Goal: Task Accomplishment & Management: Manage account settings

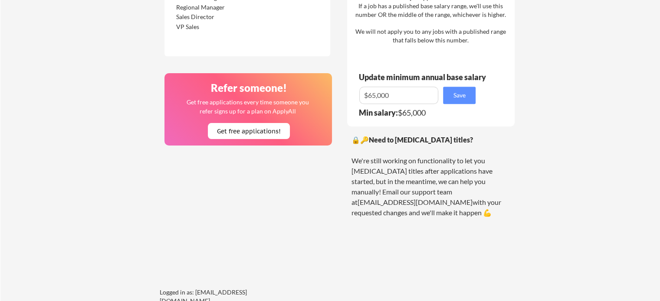
scroll to position [521, 0]
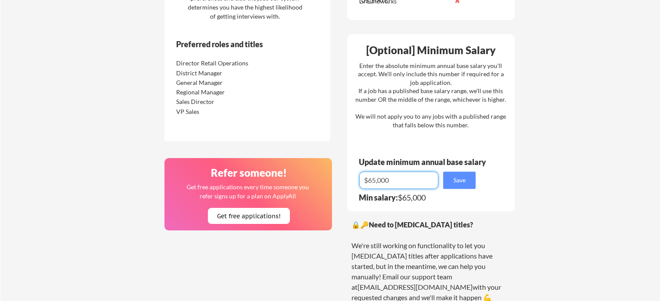
click at [371, 179] on input "input" at bounding box center [398, 180] width 79 height 17
type input "$75,000"
click at [462, 183] on button "Save" at bounding box center [459, 180] width 33 height 17
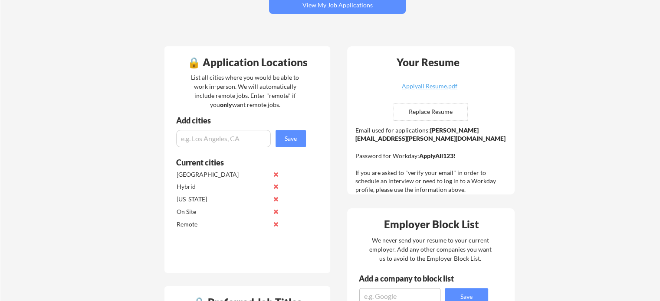
scroll to position [87, 0]
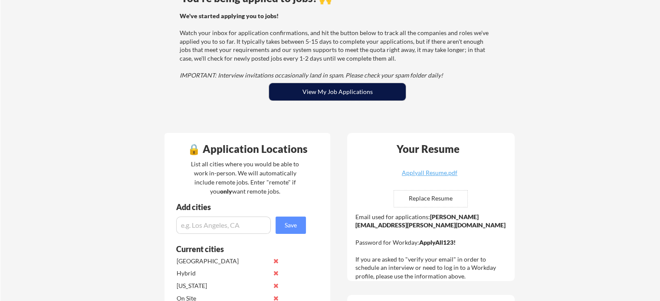
click at [341, 94] on button "View My Job Applications" at bounding box center [337, 91] width 137 height 17
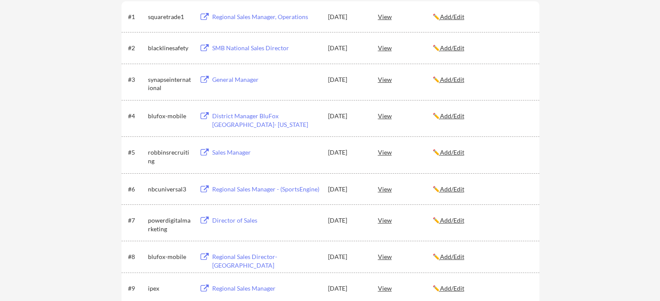
scroll to position [174, 0]
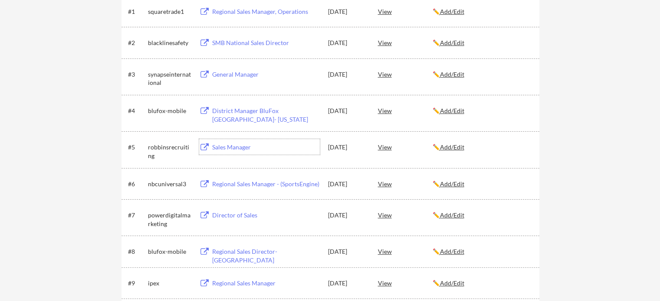
click at [227, 145] on div "Sales Manager" at bounding box center [266, 147] width 108 height 9
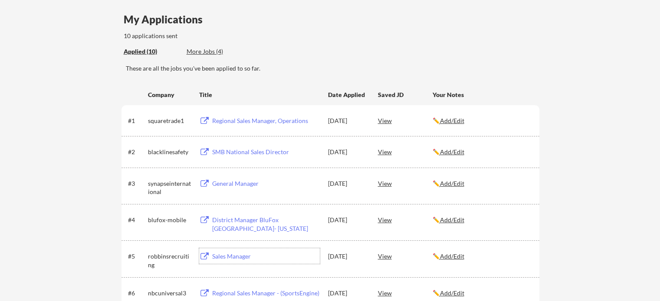
scroll to position [57, 0]
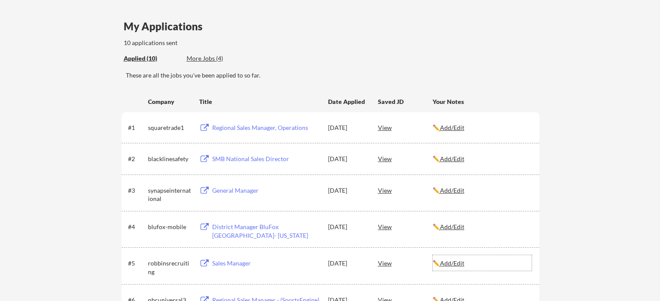
click at [451, 264] on u "Add/Edit" at bounding box center [452, 263] width 24 height 7
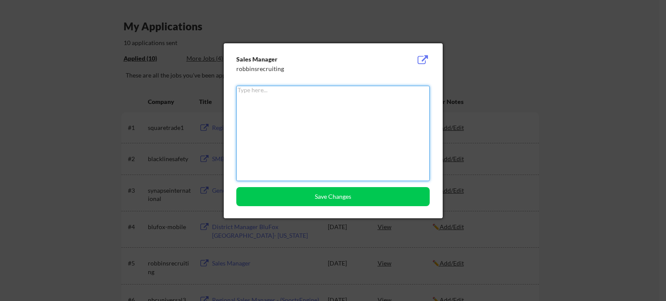
click at [243, 92] on textarea at bounding box center [332, 133] width 193 height 95
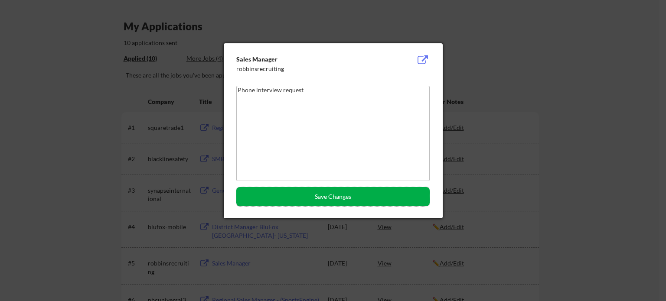
click at [341, 203] on button "Save Changes" at bounding box center [332, 196] width 193 height 19
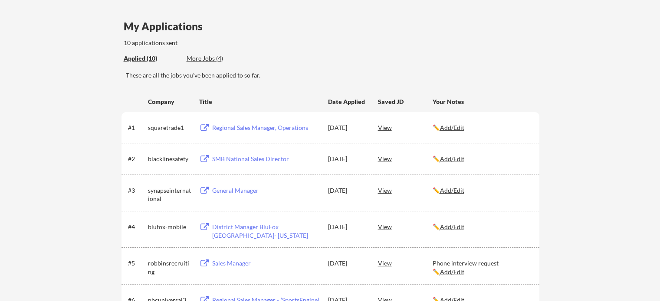
click at [503, 263] on div "Phone interview request ✏️ Add/Edit" at bounding box center [481, 267] width 99 height 17
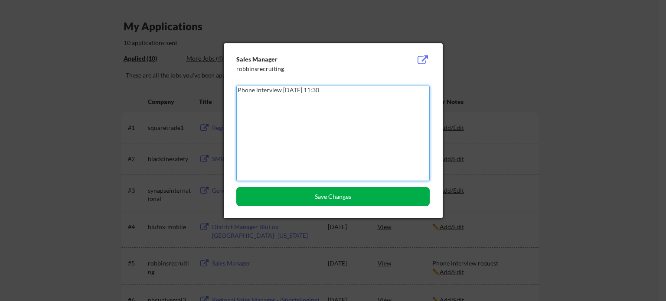
type textarea "Phone interview [DATE] 11:30"
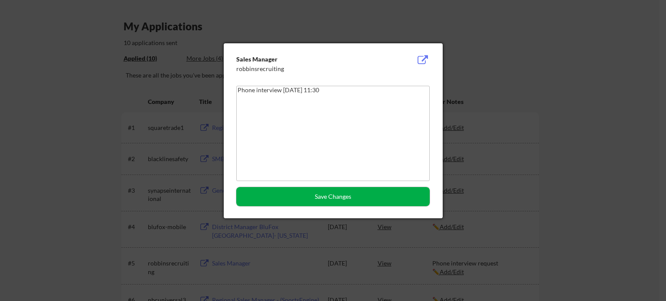
click at [362, 199] on button "Save Changes" at bounding box center [332, 196] width 193 height 19
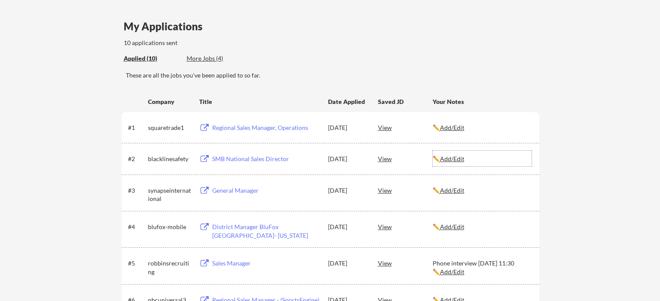
click at [452, 162] on div "✏️ Add/Edit" at bounding box center [481, 159] width 99 height 9
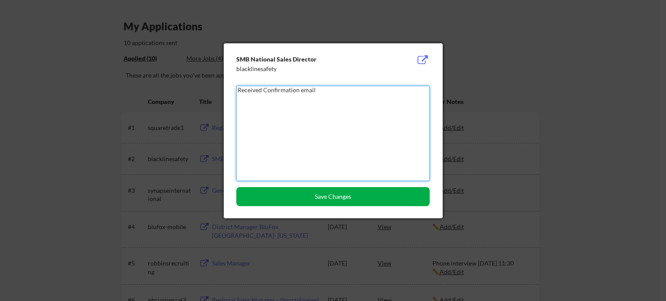
type textarea "Received Confirmation email"
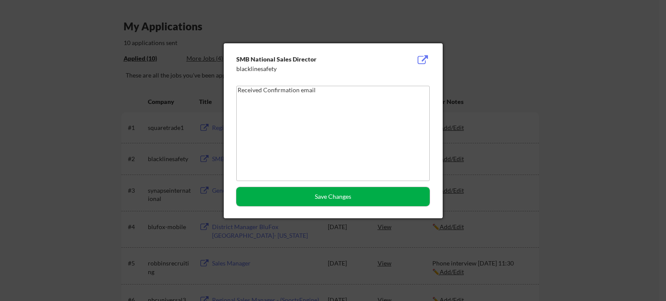
click at [349, 200] on button "Save Changes" at bounding box center [332, 196] width 193 height 19
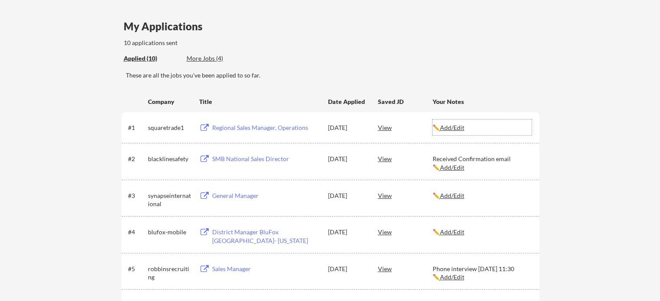
click at [446, 128] on u "Add/Edit" at bounding box center [452, 127] width 24 height 7
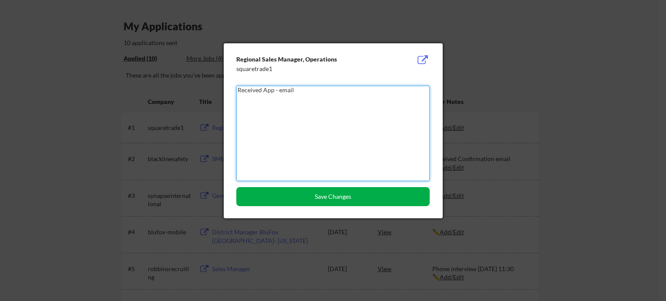
type textarea "Received App - email"
click at [356, 197] on button "Save Changes" at bounding box center [332, 196] width 193 height 19
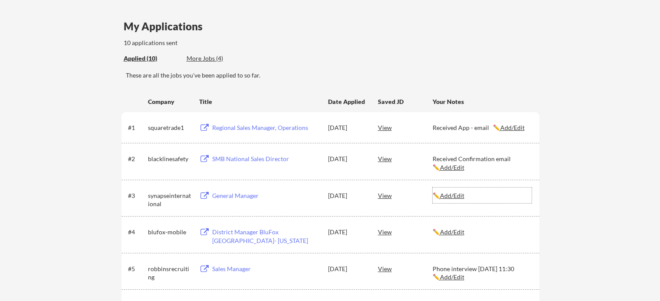
click at [455, 197] on u "Add/Edit" at bounding box center [452, 195] width 24 height 7
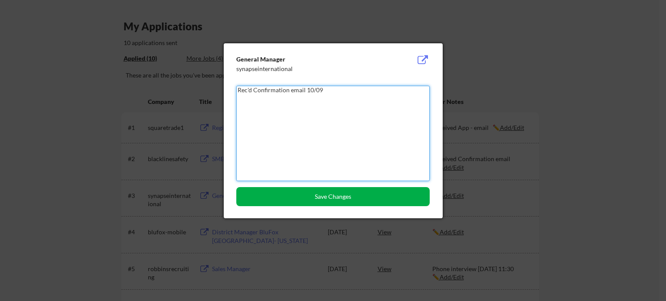
type textarea "Rec'd Confirmation email 10/09"
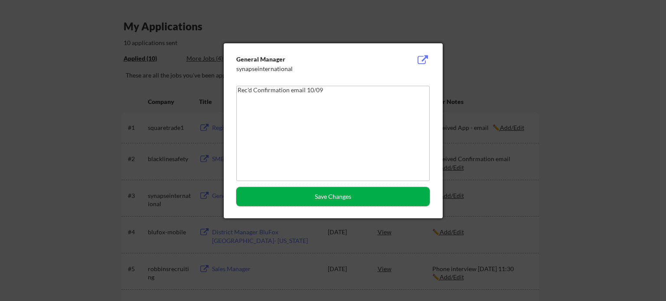
click at [309, 197] on button "Save Changes" at bounding box center [332, 196] width 193 height 19
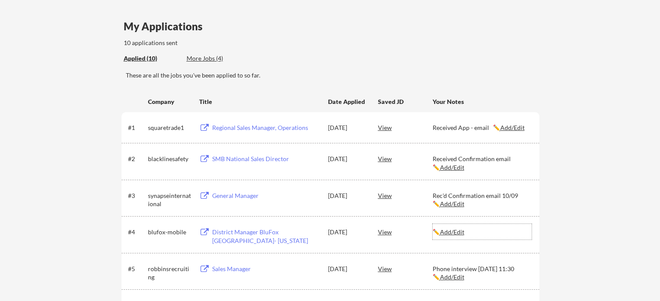
click at [460, 236] on div "✏️ Add/Edit" at bounding box center [481, 232] width 99 height 9
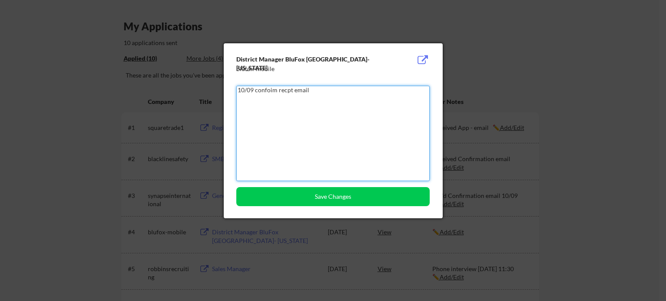
click at [270, 88] on textarea "10/09 confoim recpt email" at bounding box center [332, 133] width 193 height 95
click at [282, 90] on textarea "10/09 confirm recpt email" at bounding box center [332, 133] width 193 height 95
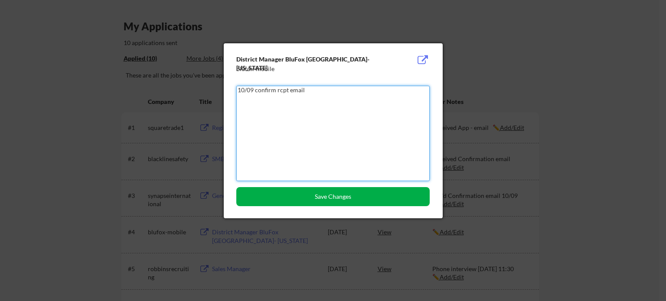
type textarea "10/09 confirm rcpt email"
click at [334, 195] on button "Save Changes" at bounding box center [332, 196] width 193 height 19
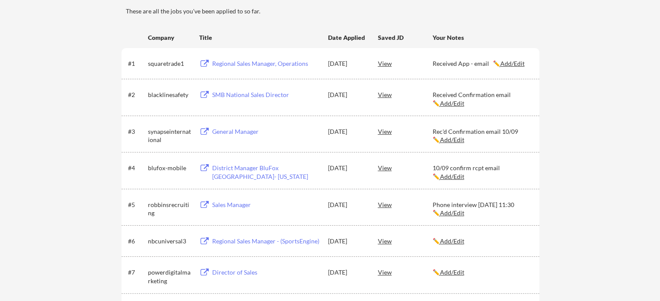
scroll to position [144, 0]
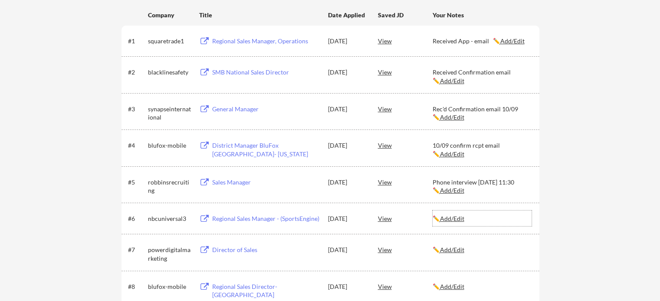
click at [451, 218] on u "Add/Edit" at bounding box center [452, 218] width 24 height 7
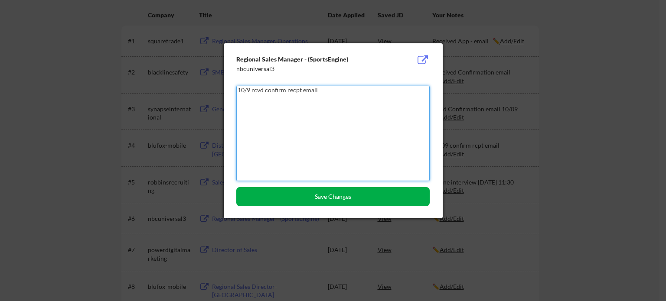
type textarea "10/9 rcvd confirm recpt email"
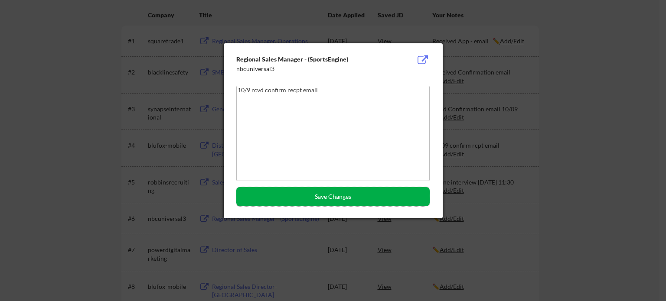
click at [370, 197] on button "Save Changes" at bounding box center [332, 196] width 193 height 19
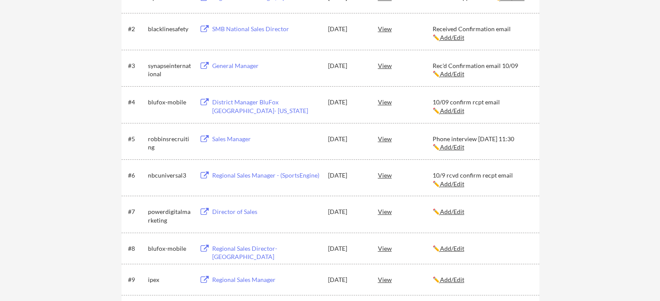
scroll to position [231, 0]
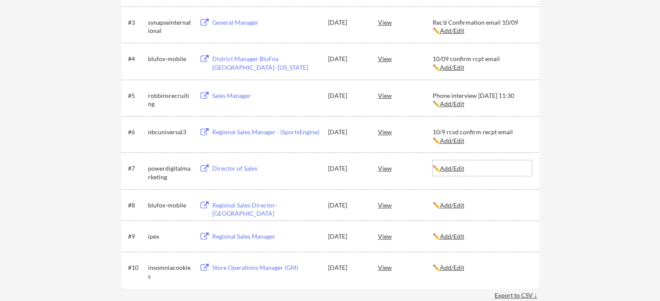
click at [454, 165] on u "Add/Edit" at bounding box center [452, 168] width 24 height 7
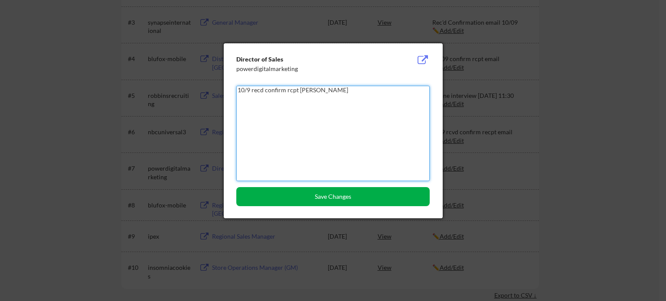
type textarea "10/9 recd confirm rcpt [PERSON_NAME]"
click at [397, 197] on button "Save Changes" at bounding box center [332, 196] width 193 height 19
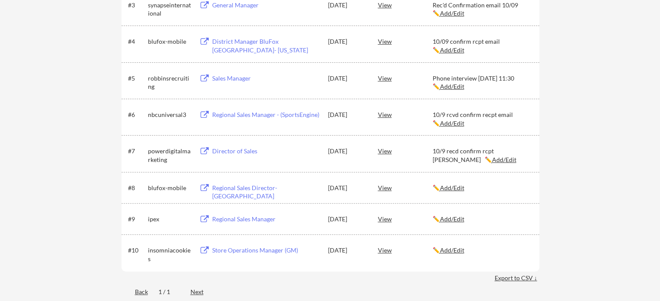
scroll to position [274, 0]
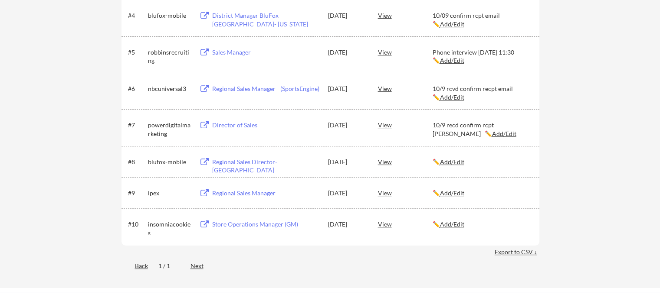
click at [456, 226] on u "Add/Edit" at bounding box center [452, 224] width 24 height 7
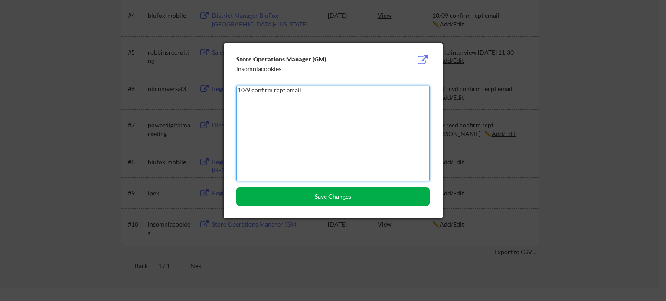
type textarea "10/9 confirm rcpt email"
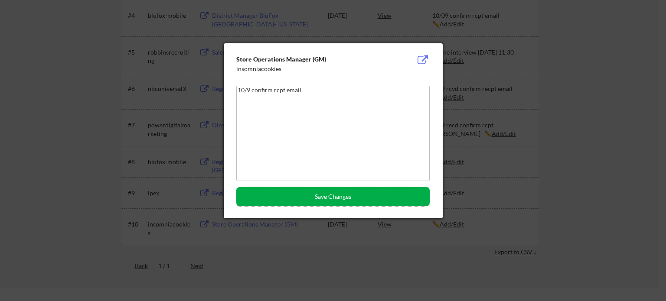
click at [368, 196] on button "Save Changes" at bounding box center [332, 196] width 193 height 19
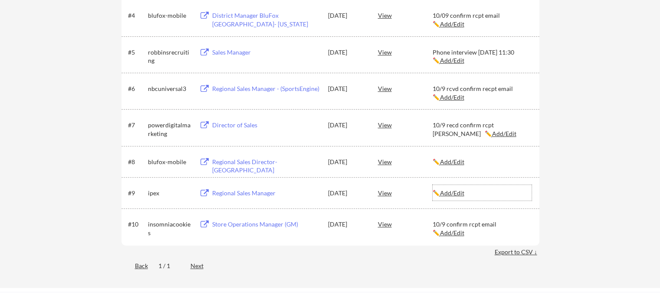
drag, startPoint x: 449, startPoint y: 191, endPoint x: 436, endPoint y: 189, distance: 13.3
click at [449, 192] on u "Add/Edit" at bounding box center [452, 193] width 24 height 7
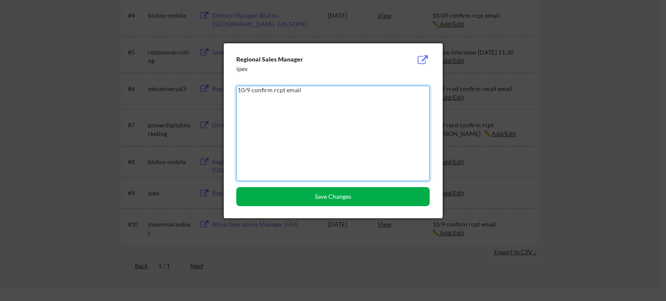
type textarea "10/9 confirm rcpt email"
click at [337, 190] on button "Save Changes" at bounding box center [332, 196] width 193 height 19
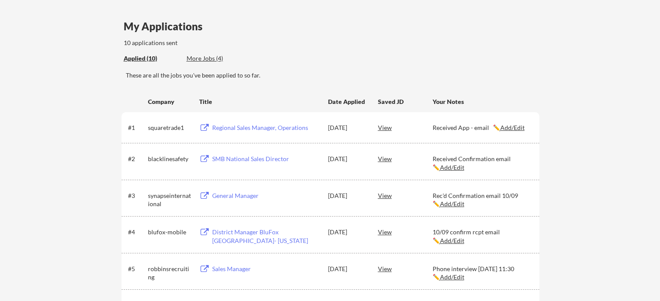
scroll to position [14, 0]
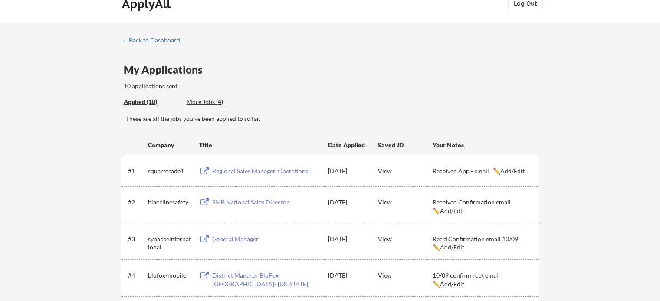
click at [208, 101] on div "More Jobs (4)" at bounding box center [219, 102] width 64 height 9
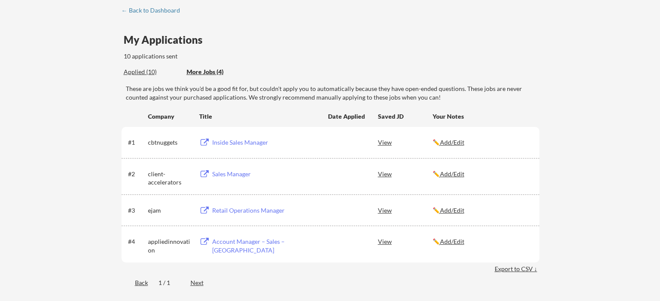
scroll to position [57, 0]
